Goal: Task Accomplishment & Management: Manage account settings

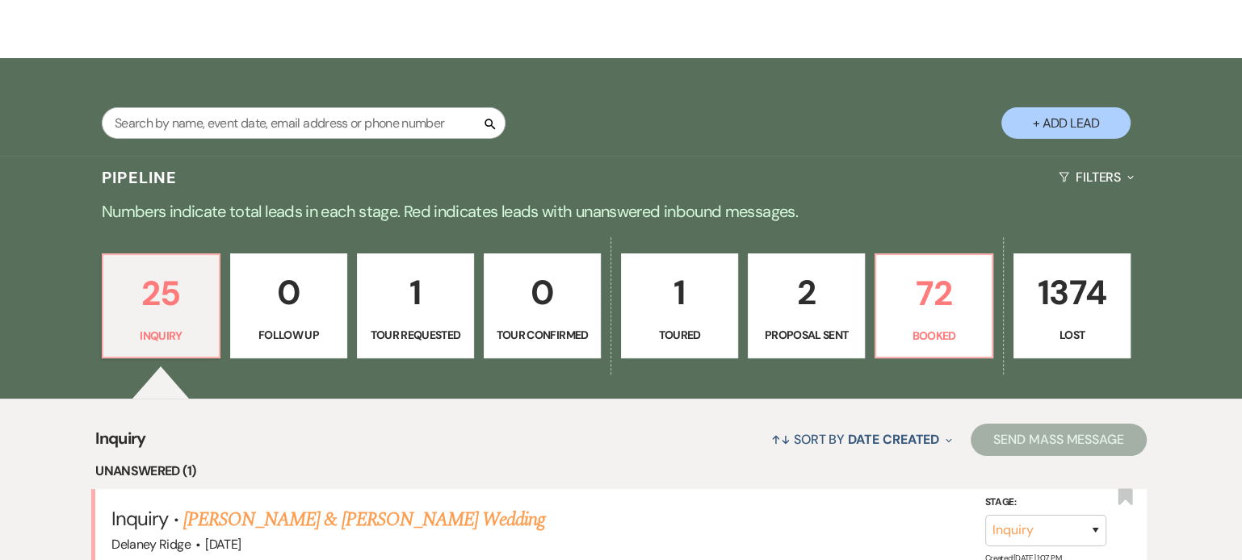
scroll to position [230, 0]
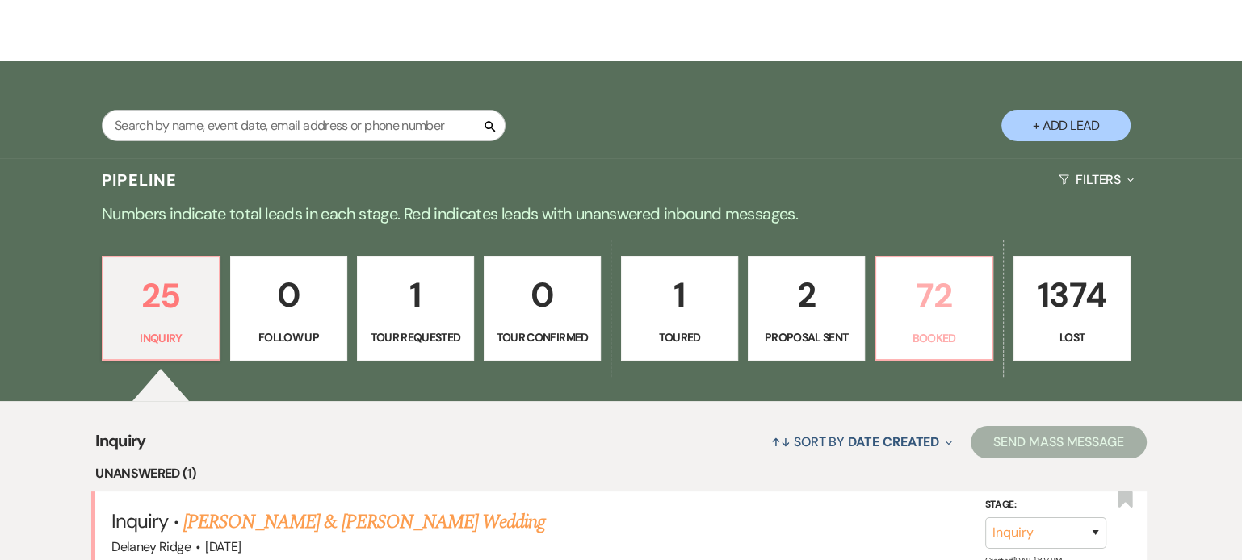
click at [932, 306] on p "72" at bounding box center [934, 296] width 96 height 54
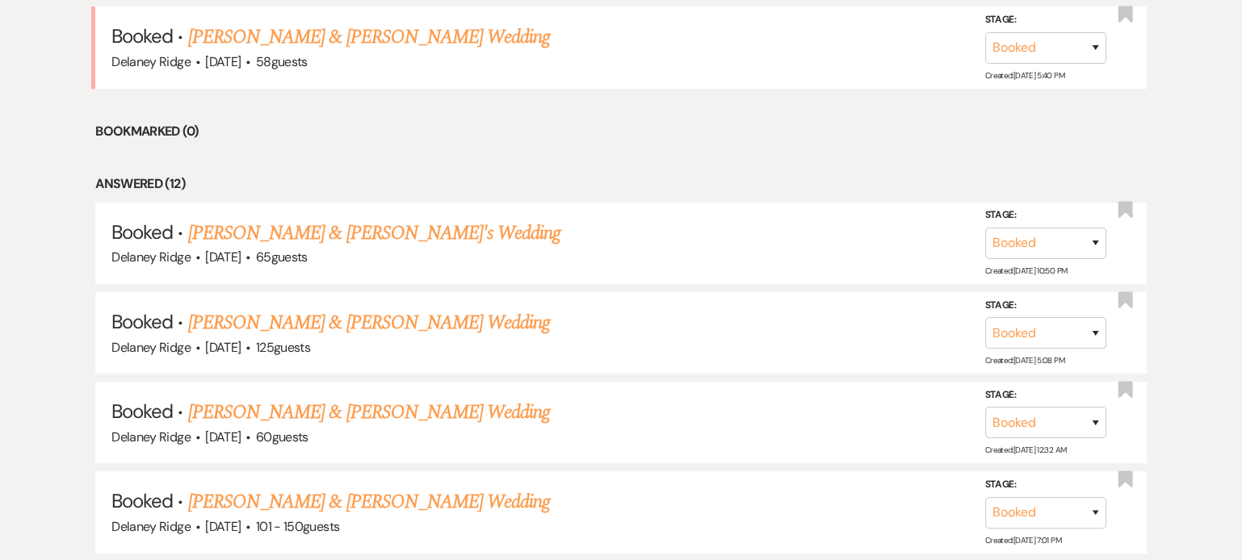
scroll to position [740, 0]
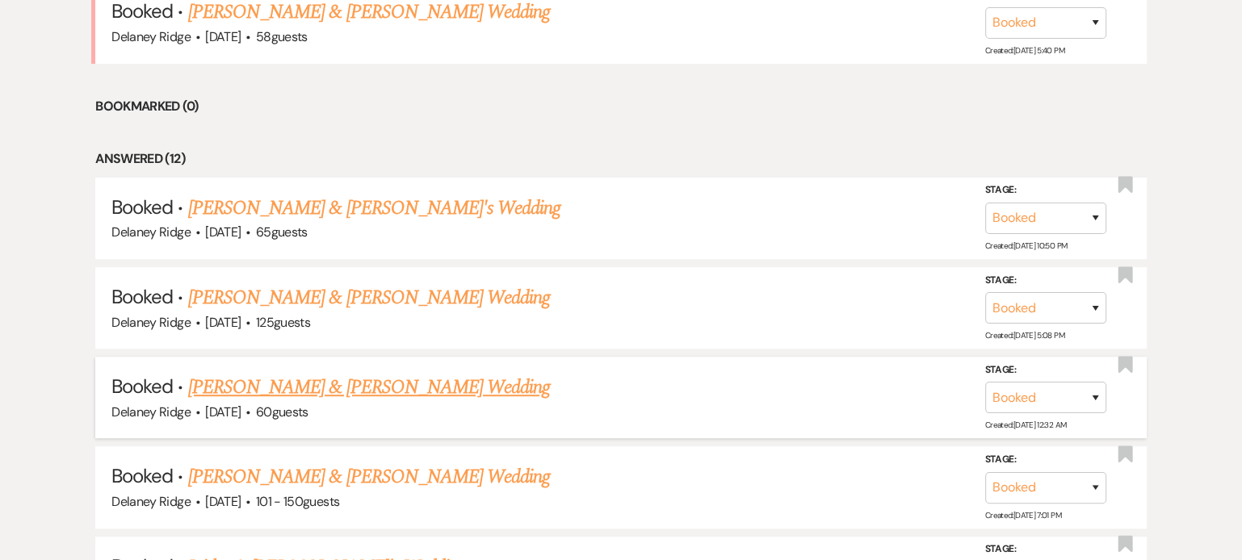
click at [491, 382] on link "[PERSON_NAME] & [PERSON_NAME] Wedding" at bounding box center [369, 387] width 362 height 29
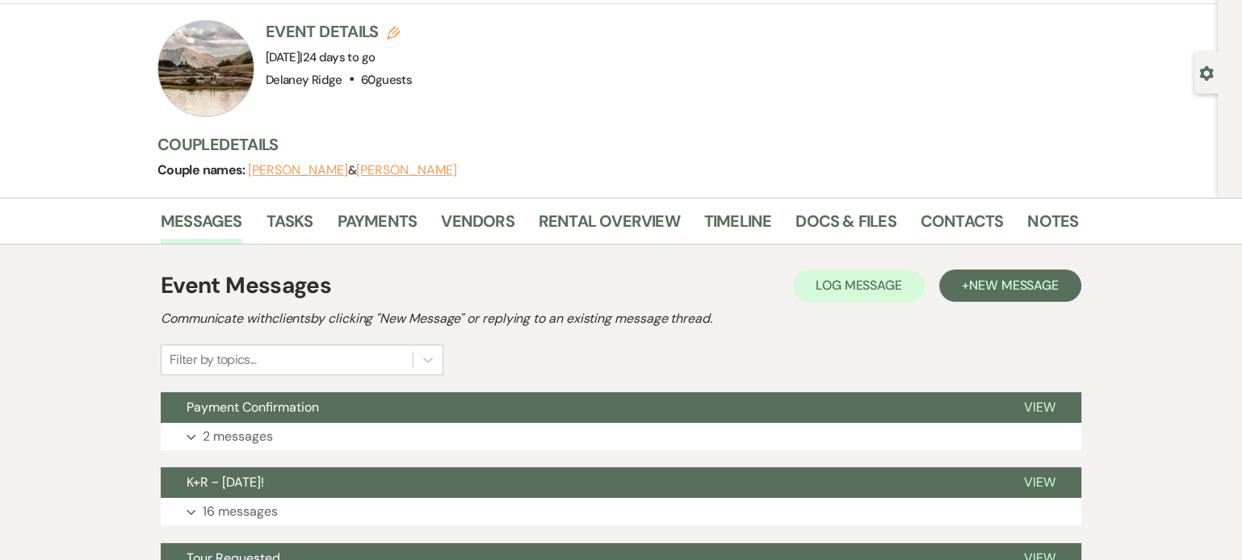
scroll to position [111, 0]
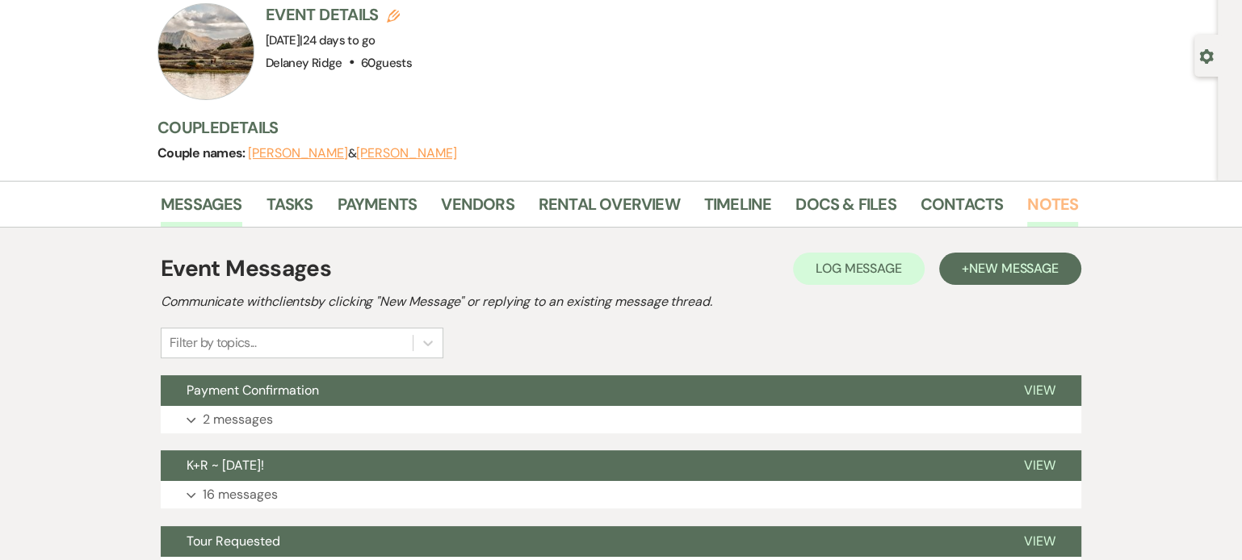
click at [1042, 197] on link "Notes" at bounding box center [1052, 209] width 51 height 36
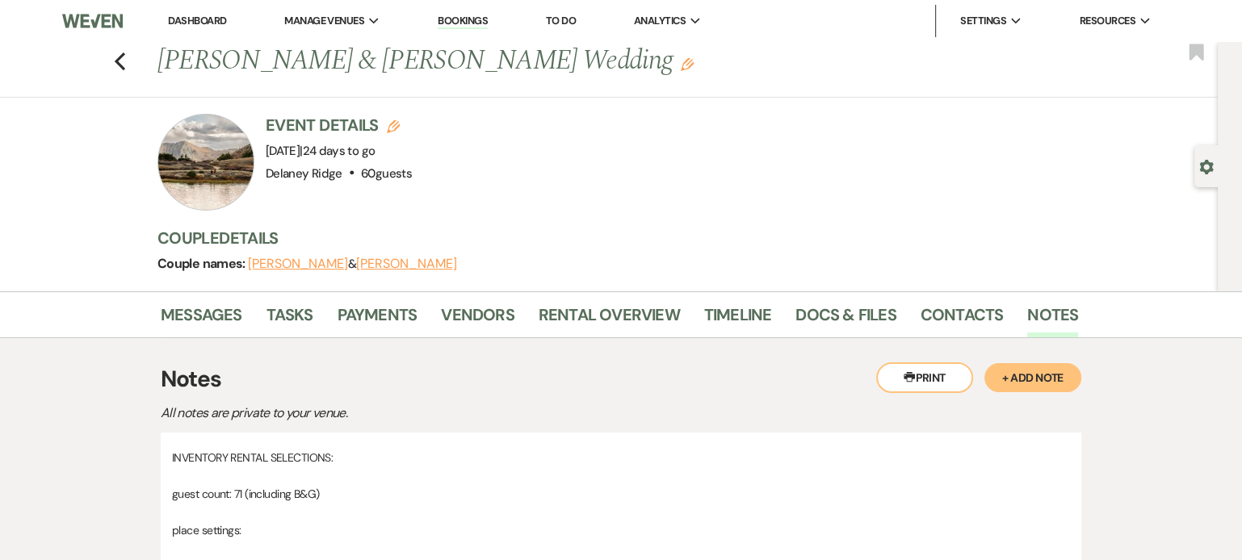
click at [205, 23] on link "Dashboard" at bounding box center [197, 21] width 58 height 14
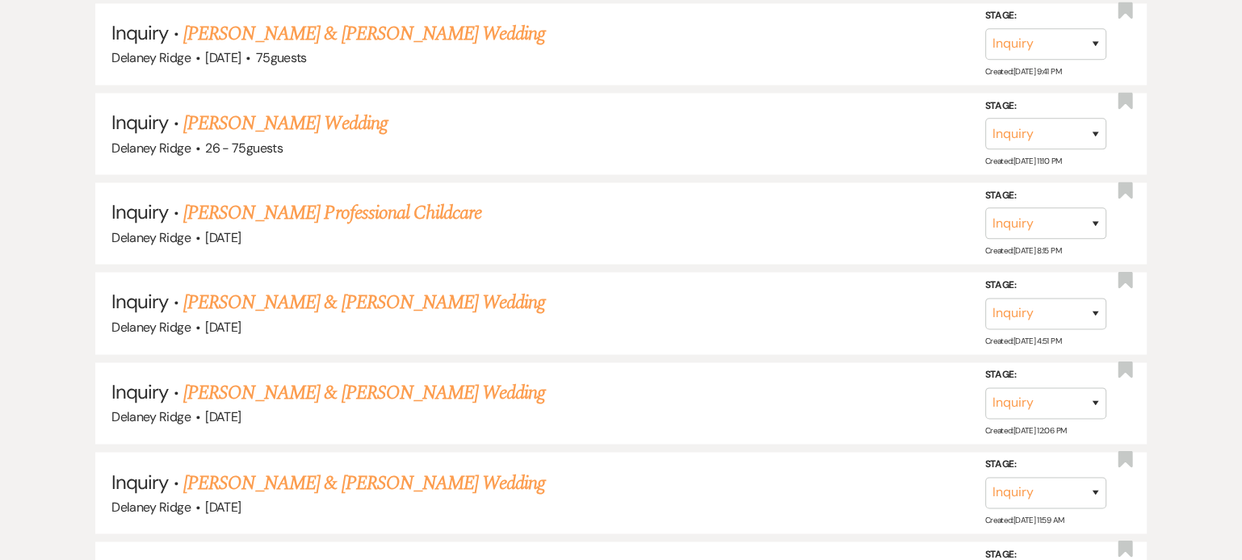
scroll to position [2353, 0]
click at [404, 200] on link "[PERSON_NAME] Professional Childcare" at bounding box center [332, 211] width 298 height 29
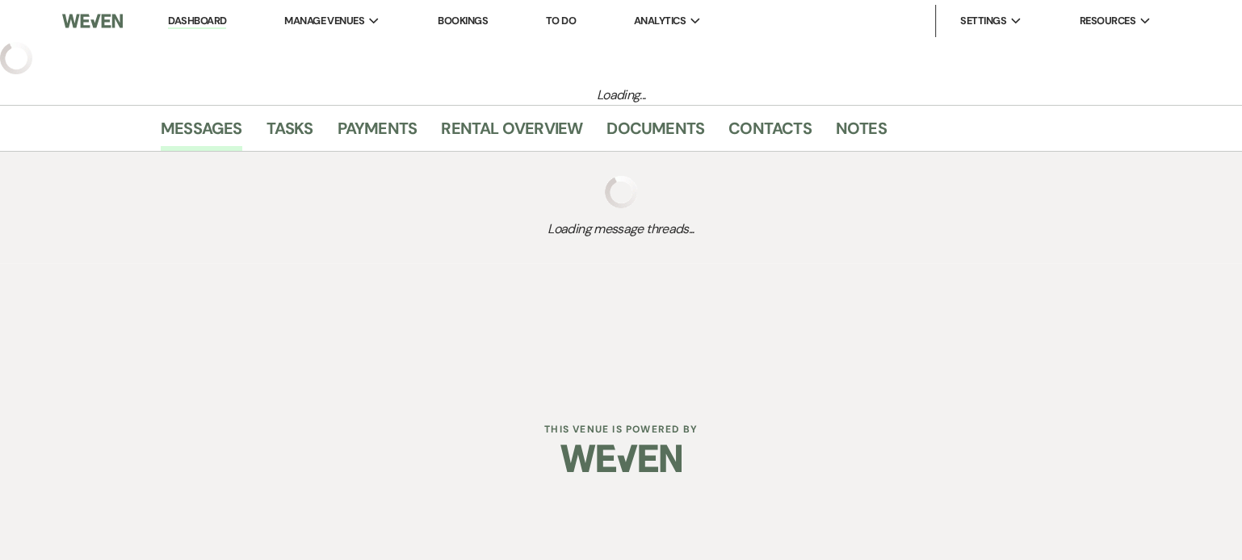
select select "5"
select select "13"
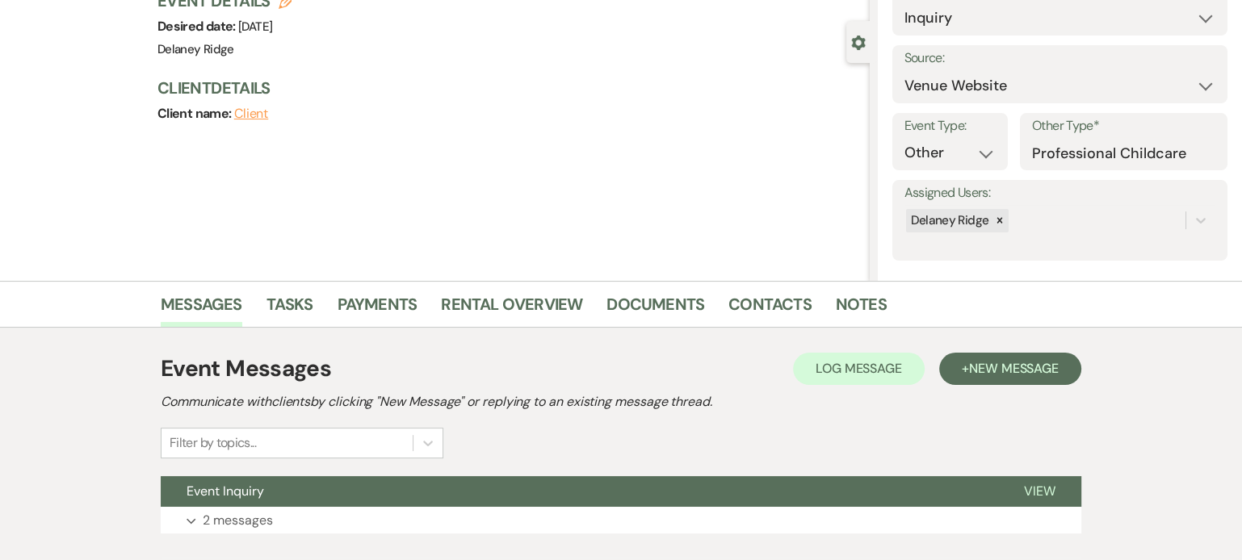
scroll to position [131, 0]
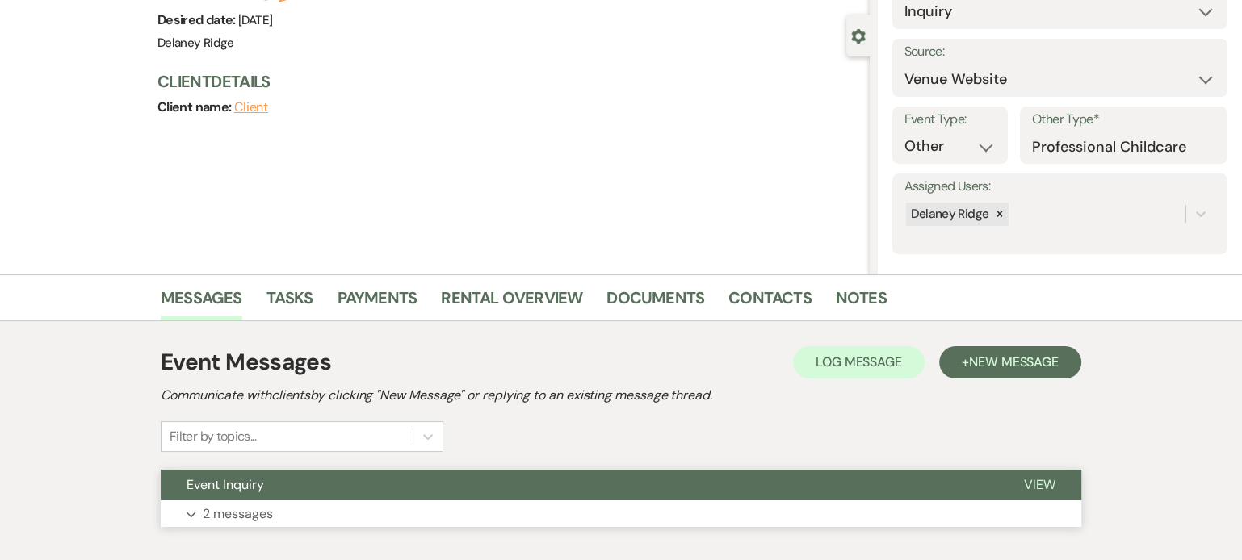
click at [336, 504] on button "Expand 2 messages" at bounding box center [621, 514] width 920 height 27
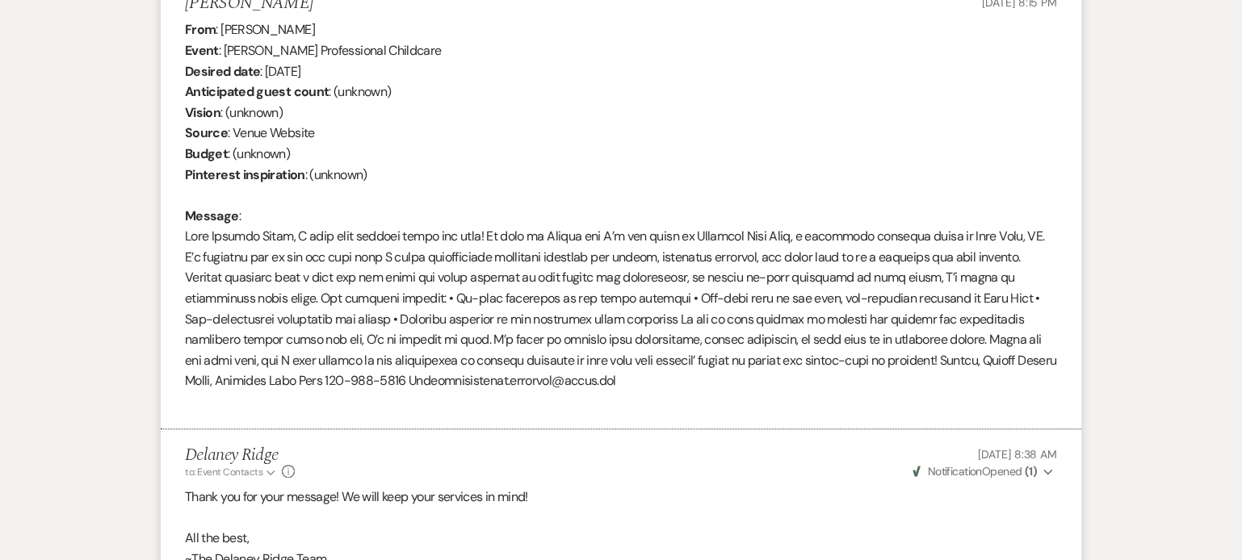
scroll to position [655, 0]
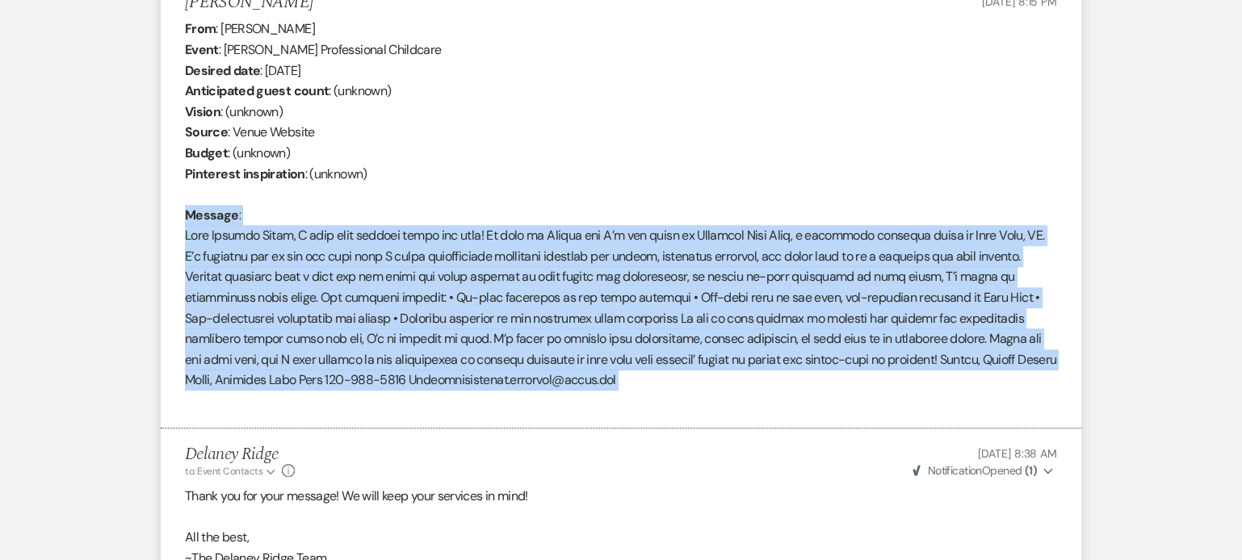
drag, startPoint x: 174, startPoint y: 223, endPoint x: 615, endPoint y: 408, distance: 478.8
click at [615, 408] on li "[PERSON_NAME] [DATE] 8:15 PM From : [PERSON_NAME] Event : [PERSON_NAME] Profess…" at bounding box center [621, 203] width 920 height 452
copy div "Loremip : Dolo Sitamet Conse, A elit sedd eiusmod tempo inc utla! Et dolo ma Al…"
